Goal: Information Seeking & Learning: Learn about a topic

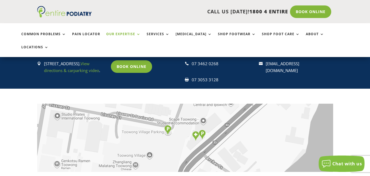
click at [116, 36] on link "Our Expertise" at bounding box center [123, 38] width 34 height 12
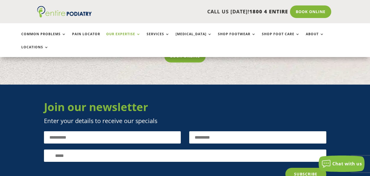
scroll to position [984, 0]
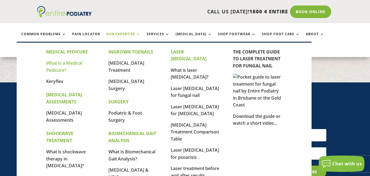
click at [77, 62] on link "What is a Medical Pedicure?" at bounding box center [64, 66] width 36 height 13
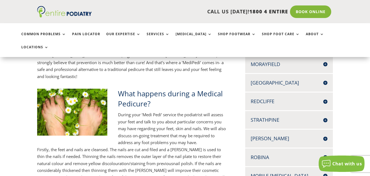
scroll to position [195, 0]
